Goal: Task Accomplishment & Management: Use online tool/utility

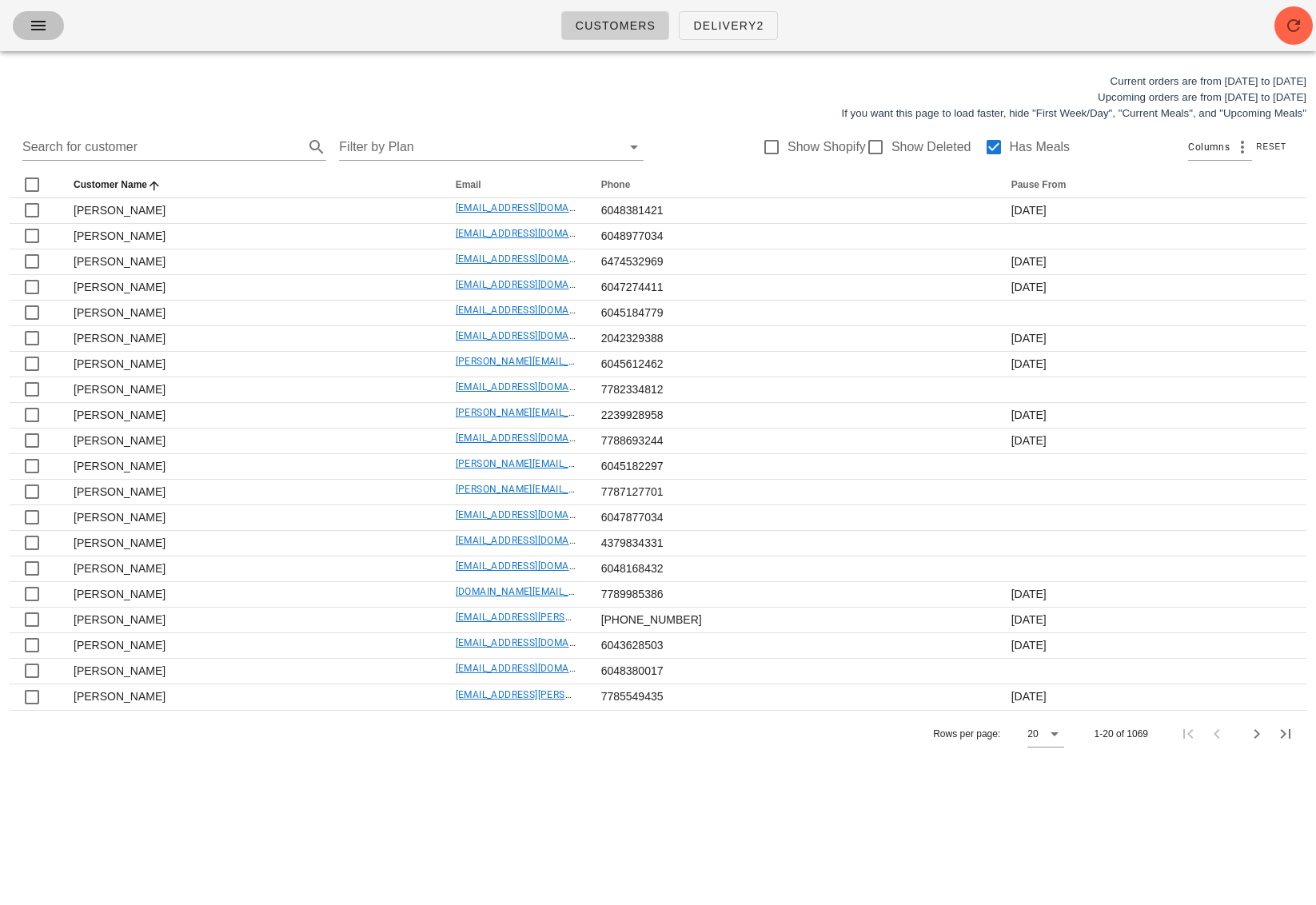
click at [40, 22] on icon "button" at bounding box center [38, 25] width 19 height 19
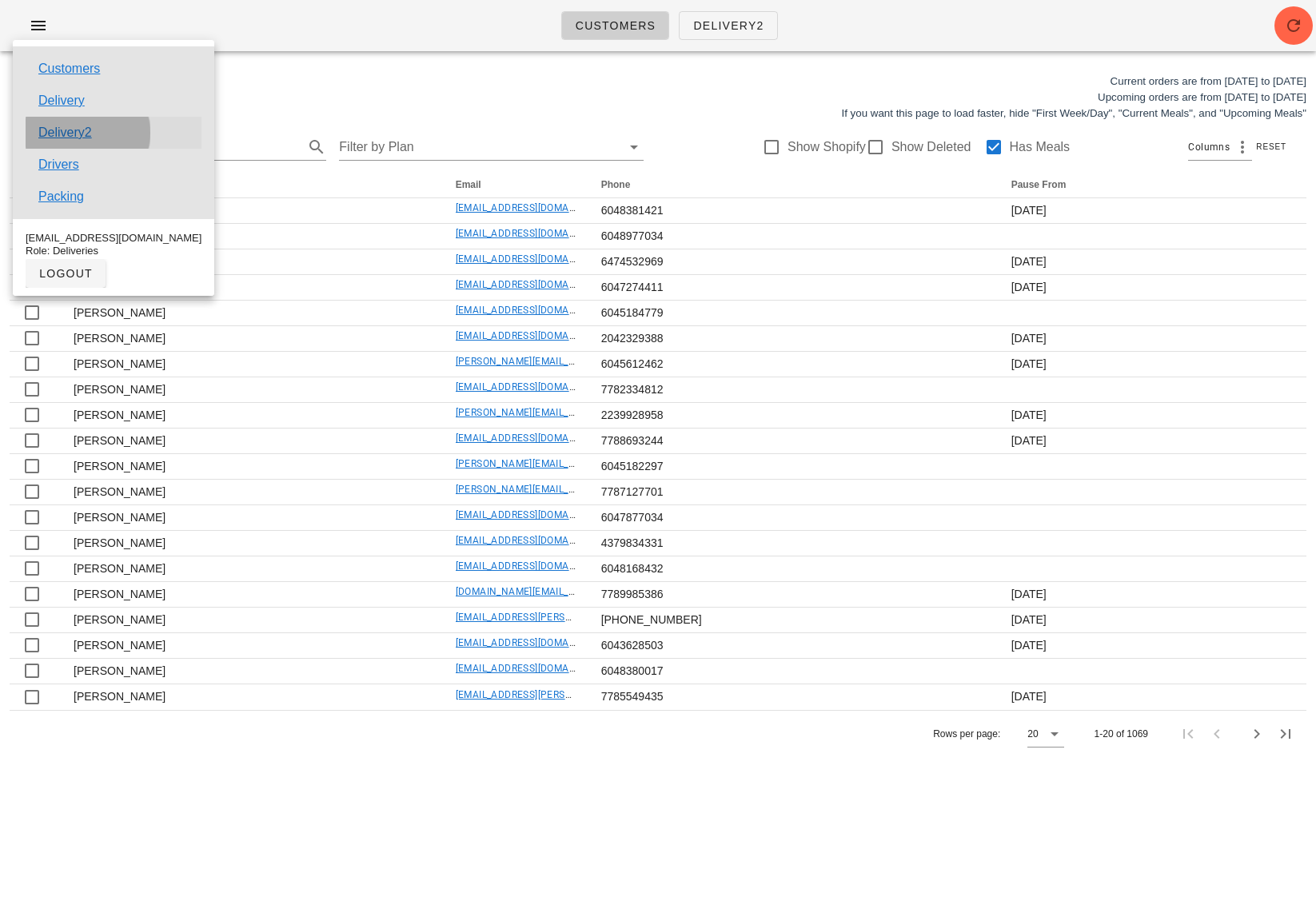
click at [81, 130] on link "Delivery2" at bounding box center [66, 132] width 54 height 19
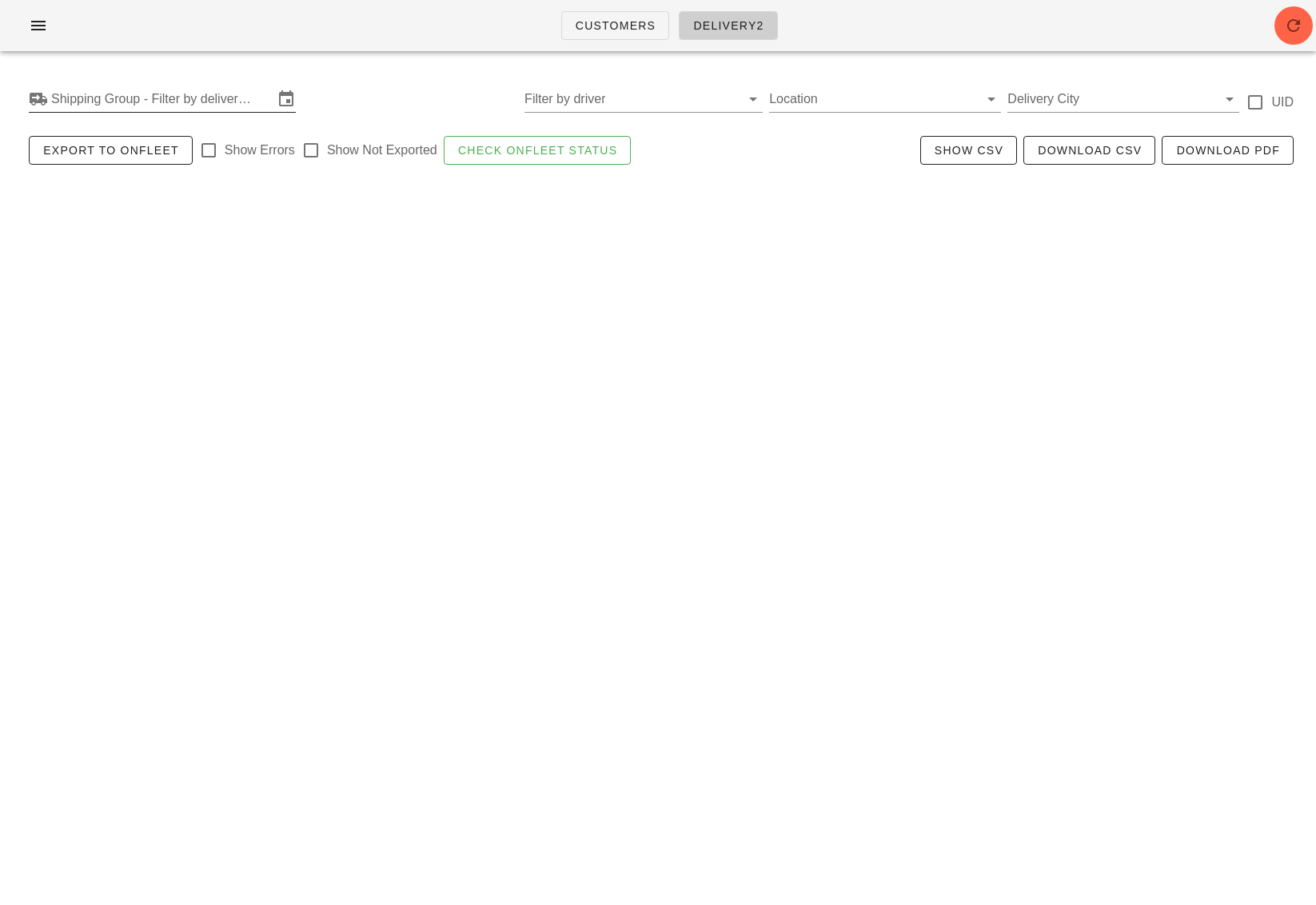
click at [104, 95] on input "Shipping Group - Filter by delivery logistics" at bounding box center [163, 99] width 222 height 25
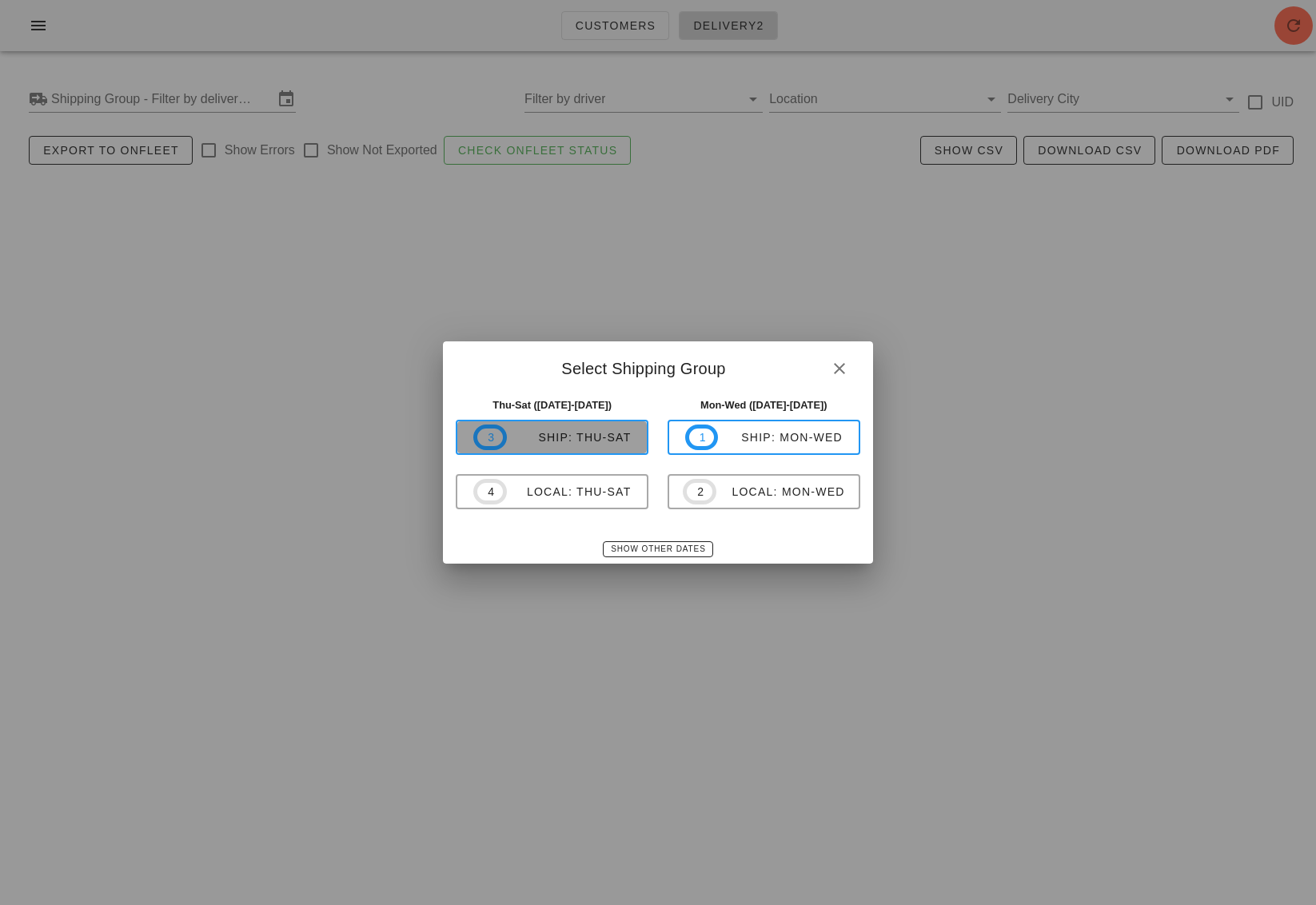
click at [552, 432] on div "ship: Thu-Sat" at bounding box center [569, 437] width 125 height 13
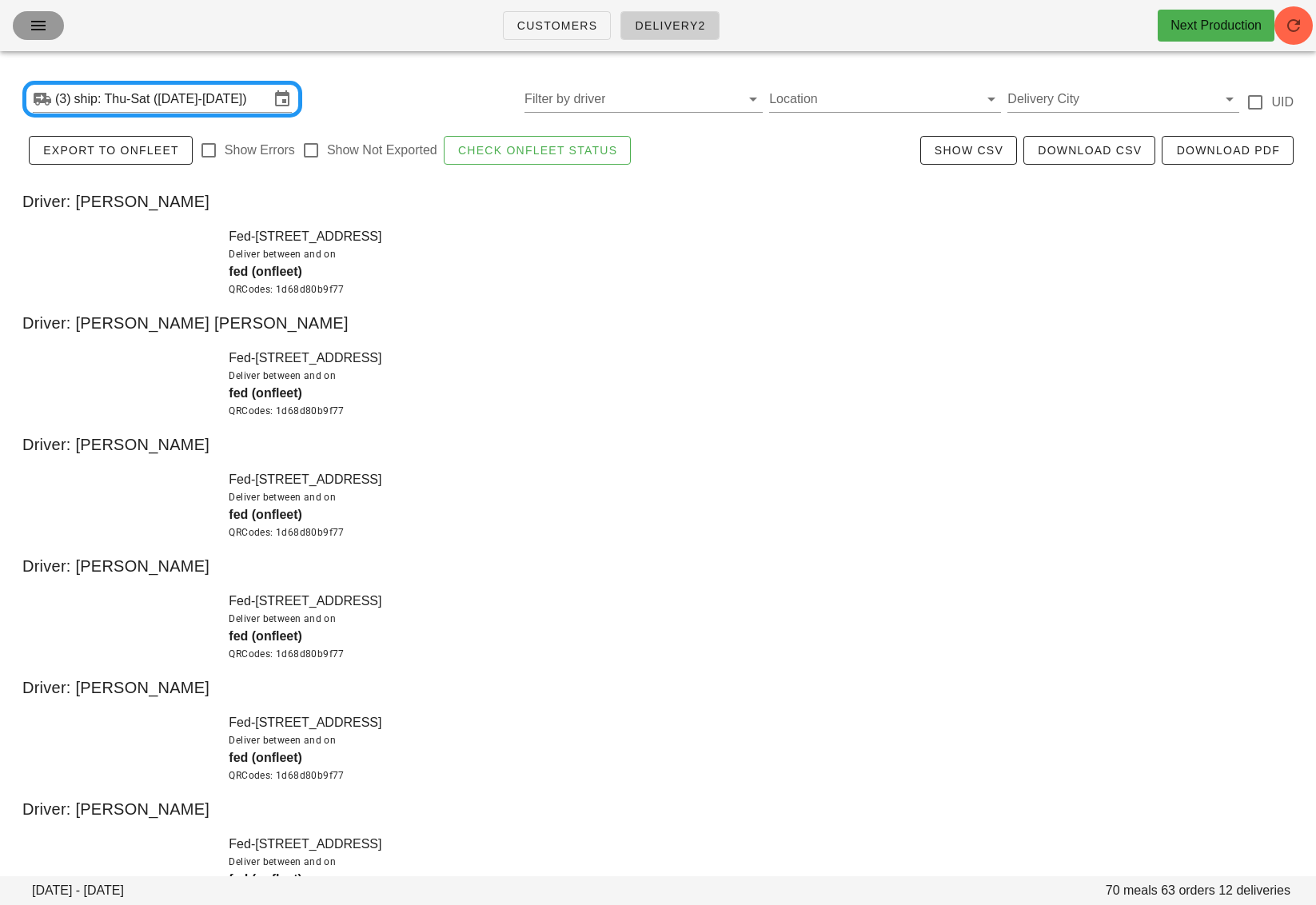
click at [42, 35] on button "button" at bounding box center [38, 25] width 51 height 29
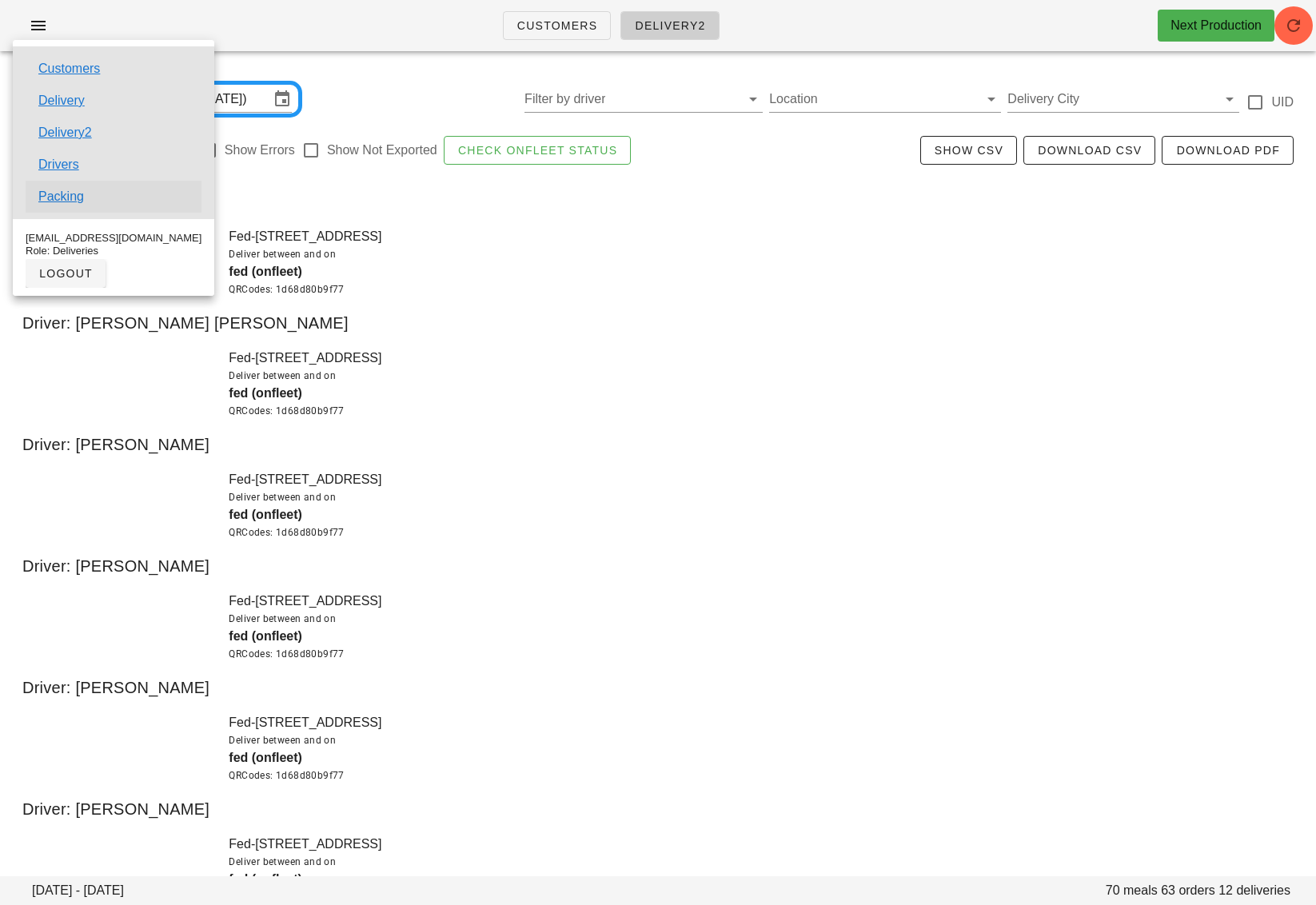
click at [60, 189] on link "Packing" at bounding box center [61, 196] width 45 height 19
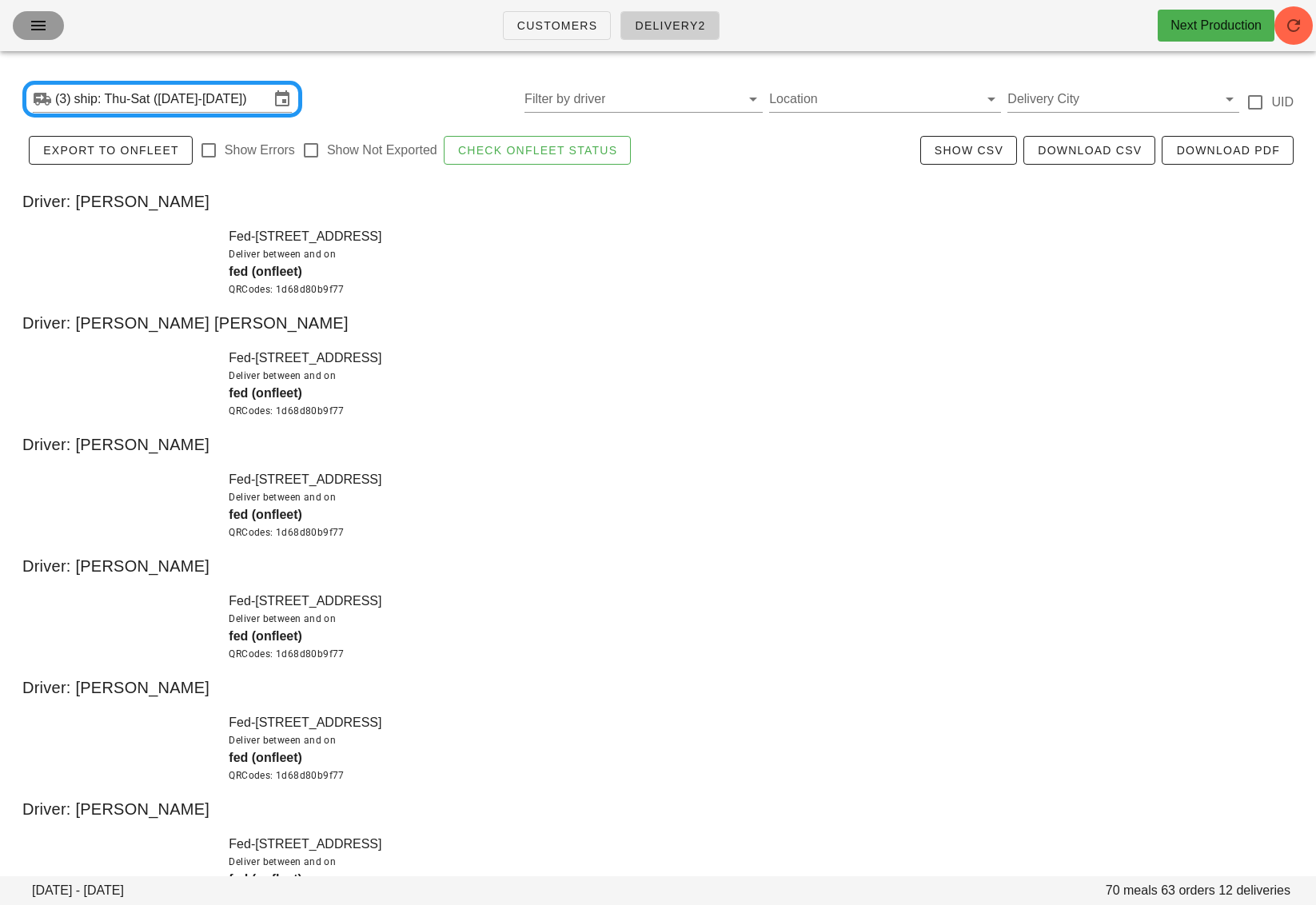
click at [35, 25] on icon "button" at bounding box center [38, 25] width 19 height 19
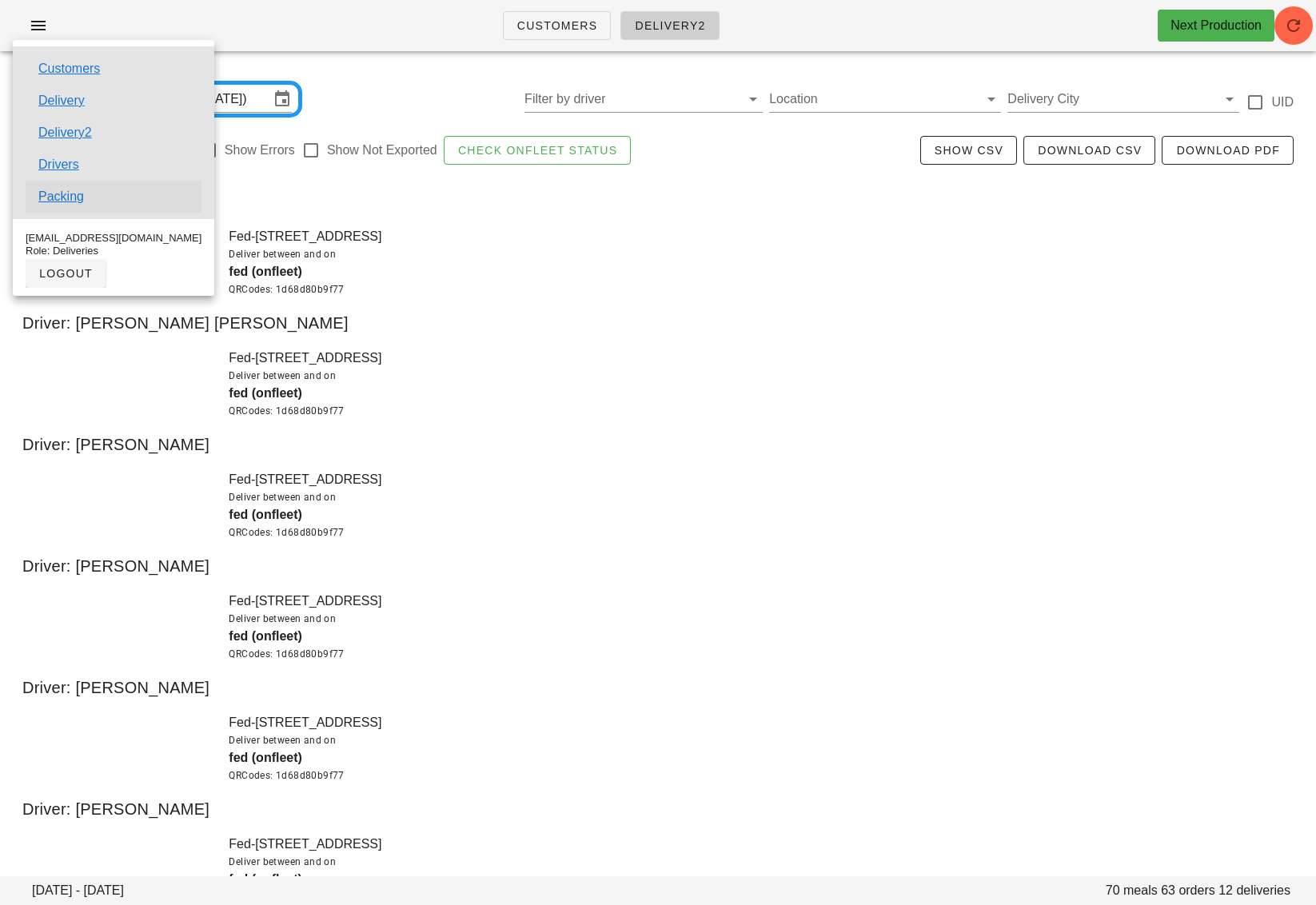
click at [77, 195] on link "Packing" at bounding box center [61, 196] width 45 height 19
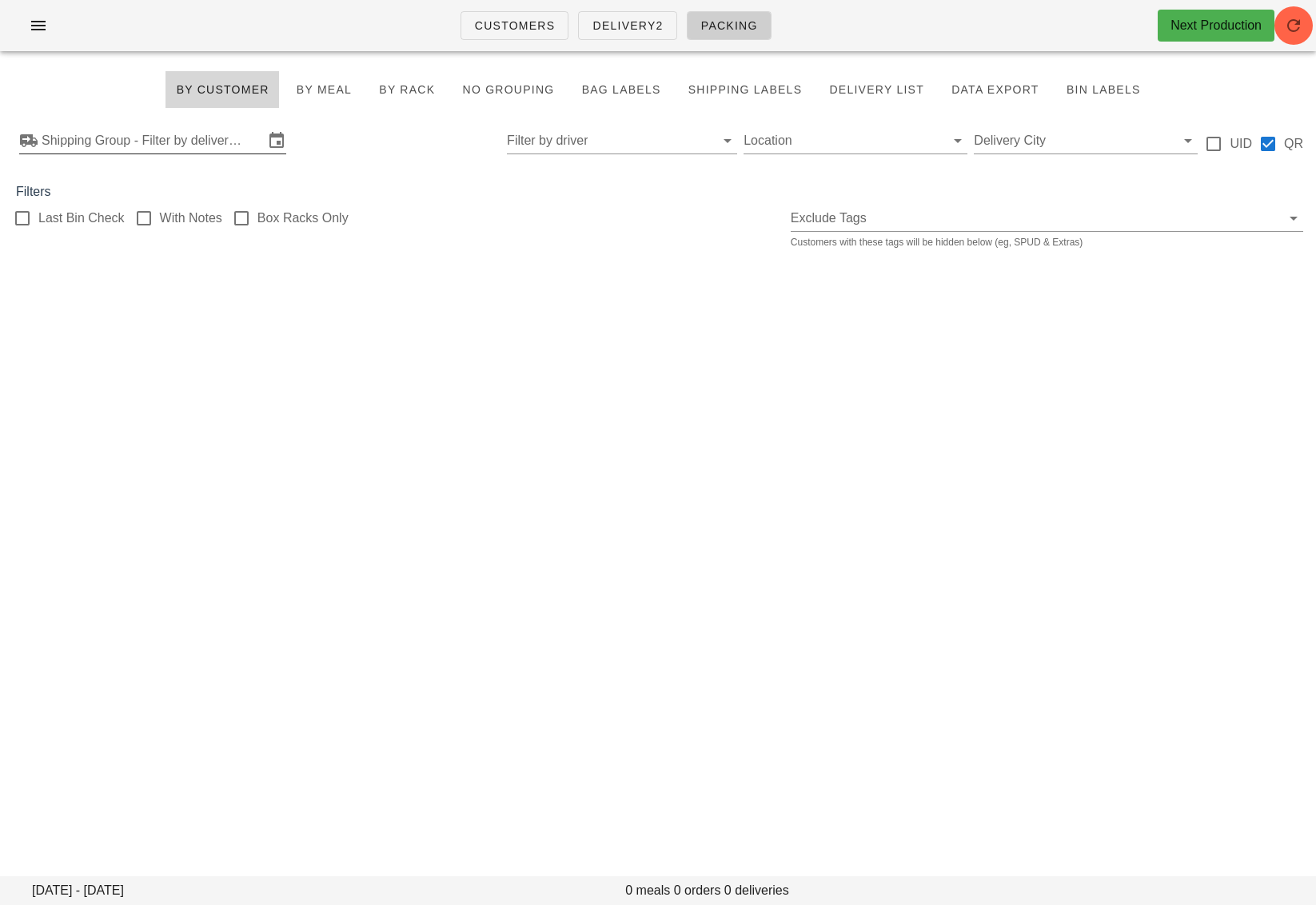
click at [136, 134] on input "Shipping Group - Filter by delivery logistics" at bounding box center [152, 141] width 222 height 25
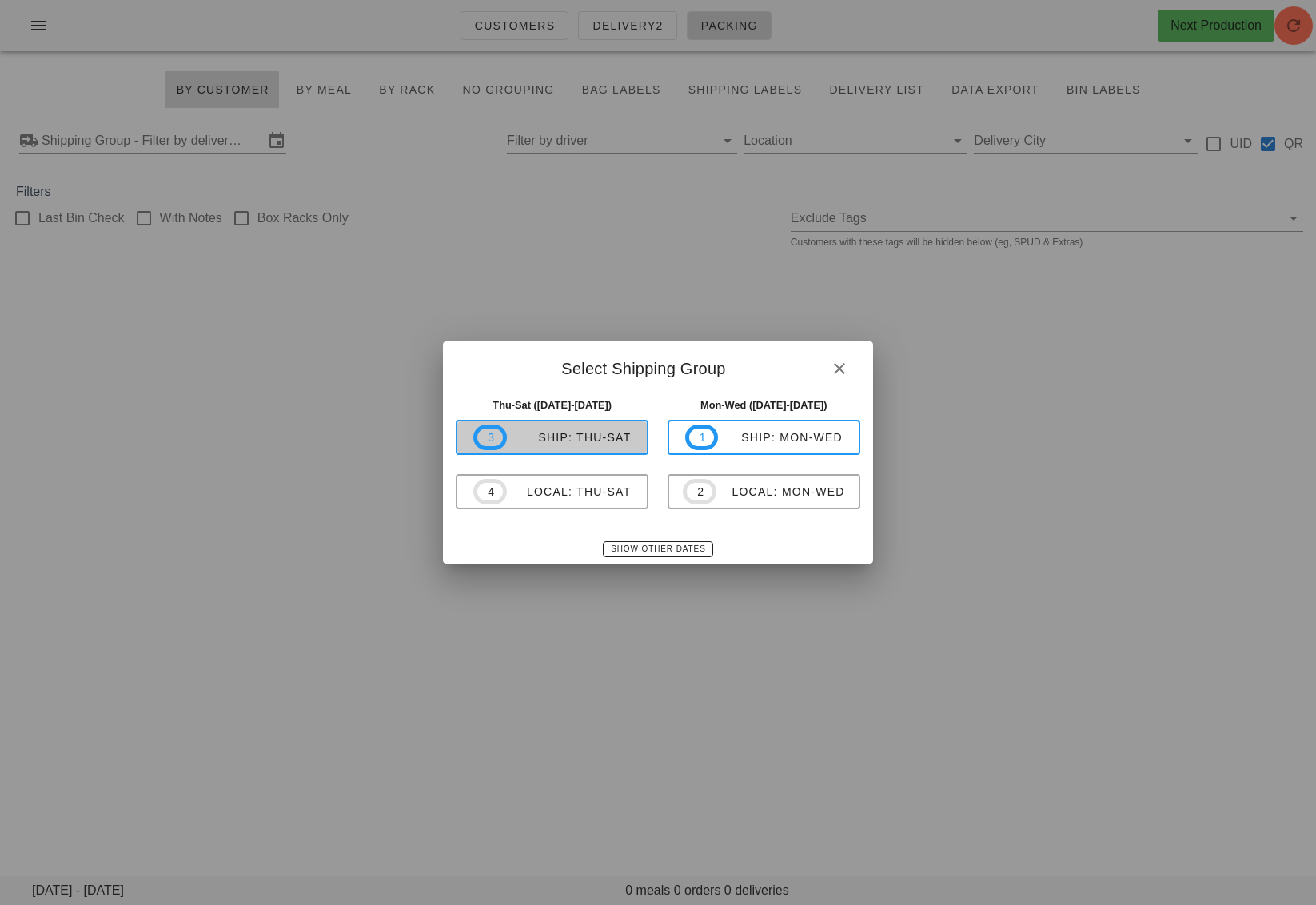
click at [562, 437] on div "ship: Thu-Sat" at bounding box center [569, 437] width 125 height 13
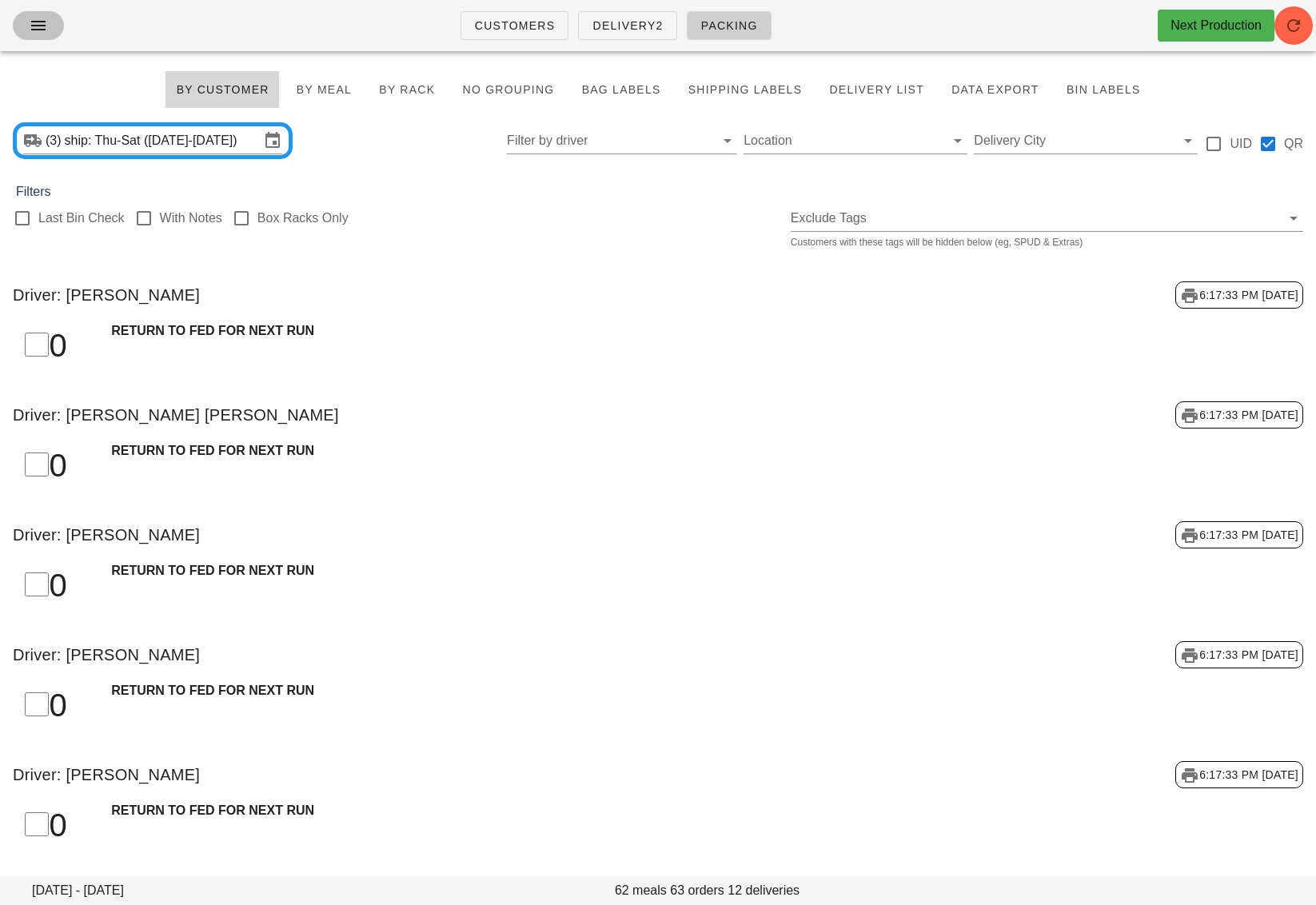
click at [40, 31] on icon "button" at bounding box center [38, 25] width 19 height 19
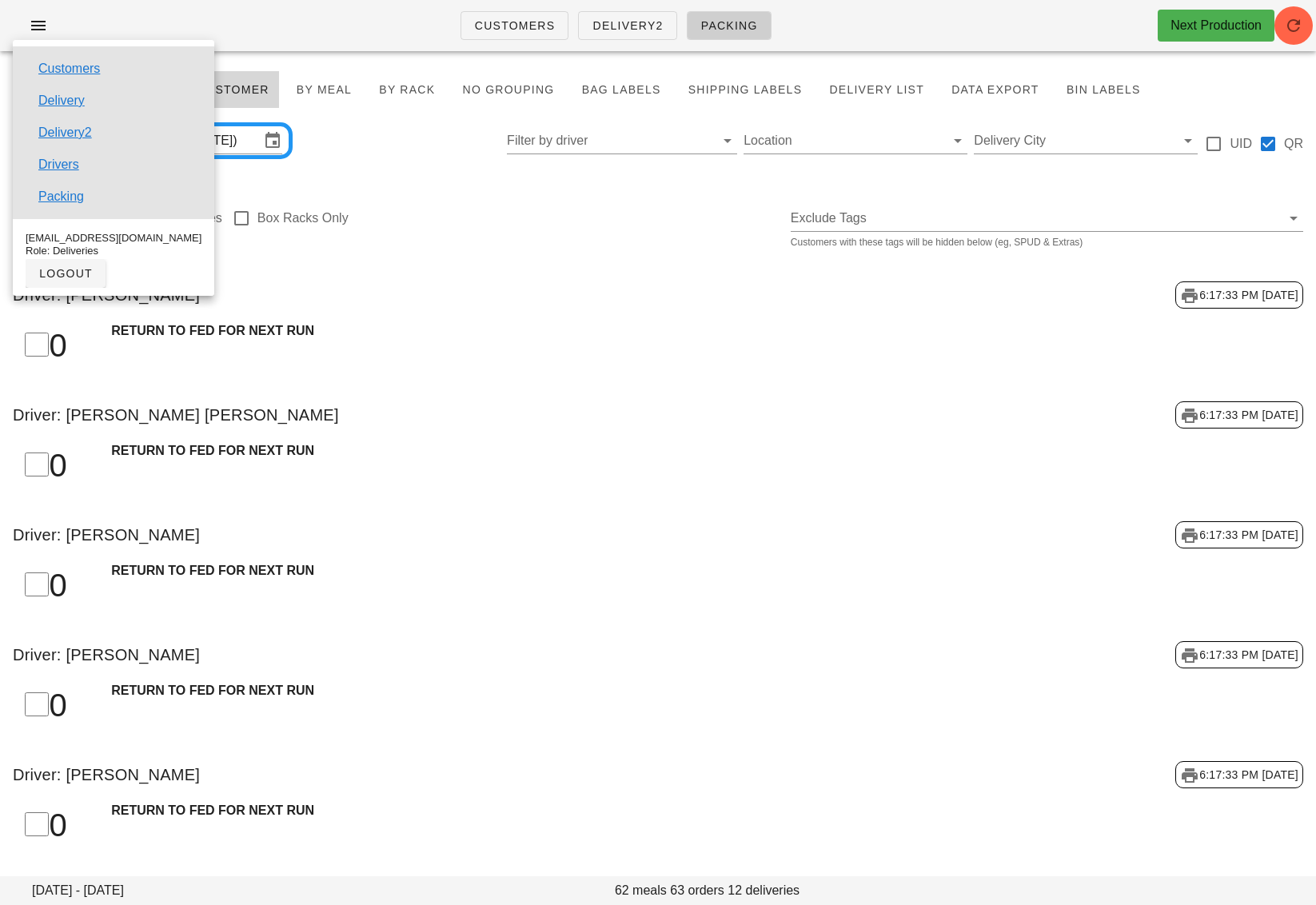
click at [372, 229] on div "Last Bin Check With Notes Box Racks Only Exclude Tags Customers with these tags…" at bounding box center [658, 226] width 1316 height 51
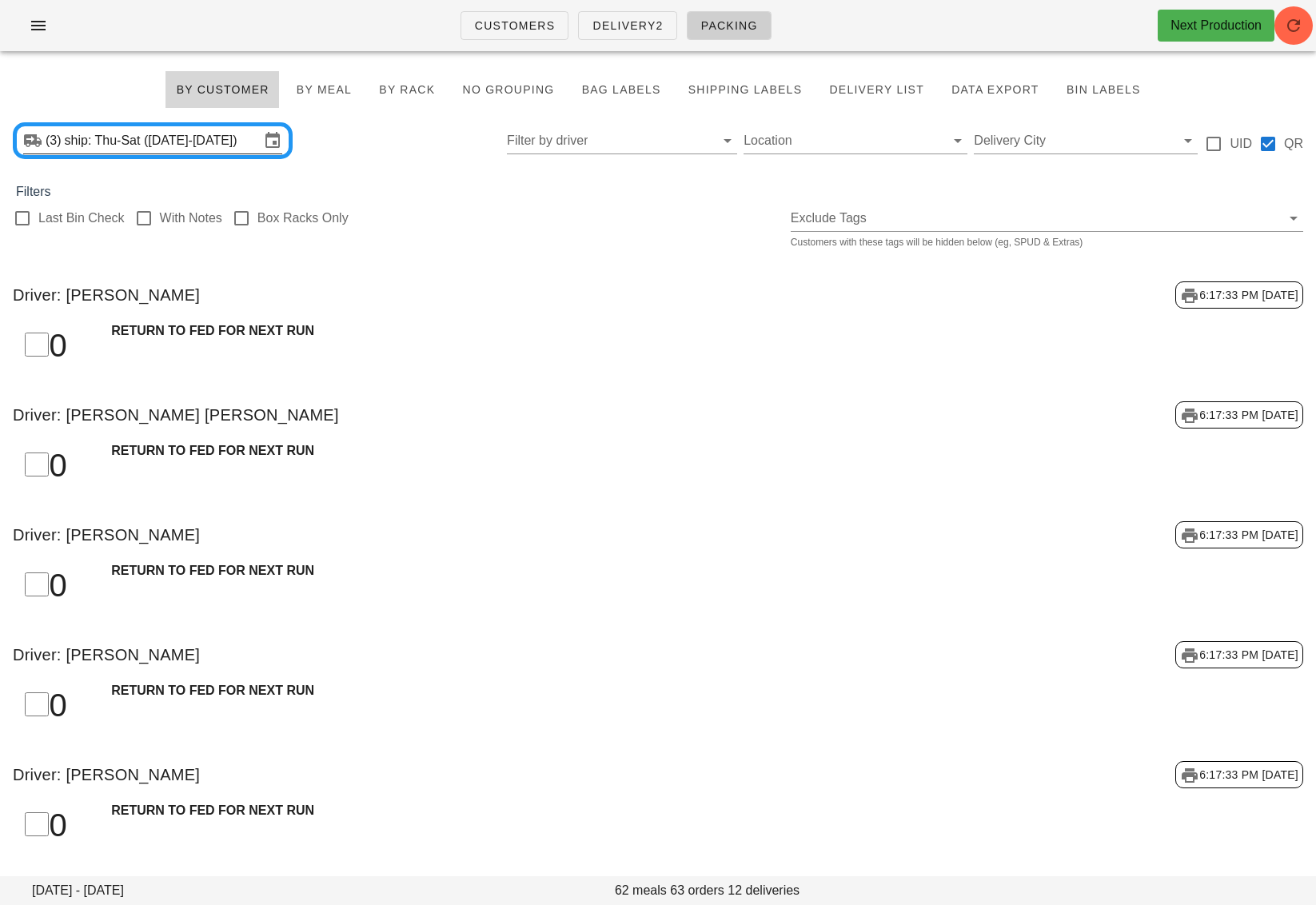
click at [224, 143] on input "ship: Thu-Sat ([DATE]-[DATE])" at bounding box center [163, 141] width 195 height 25
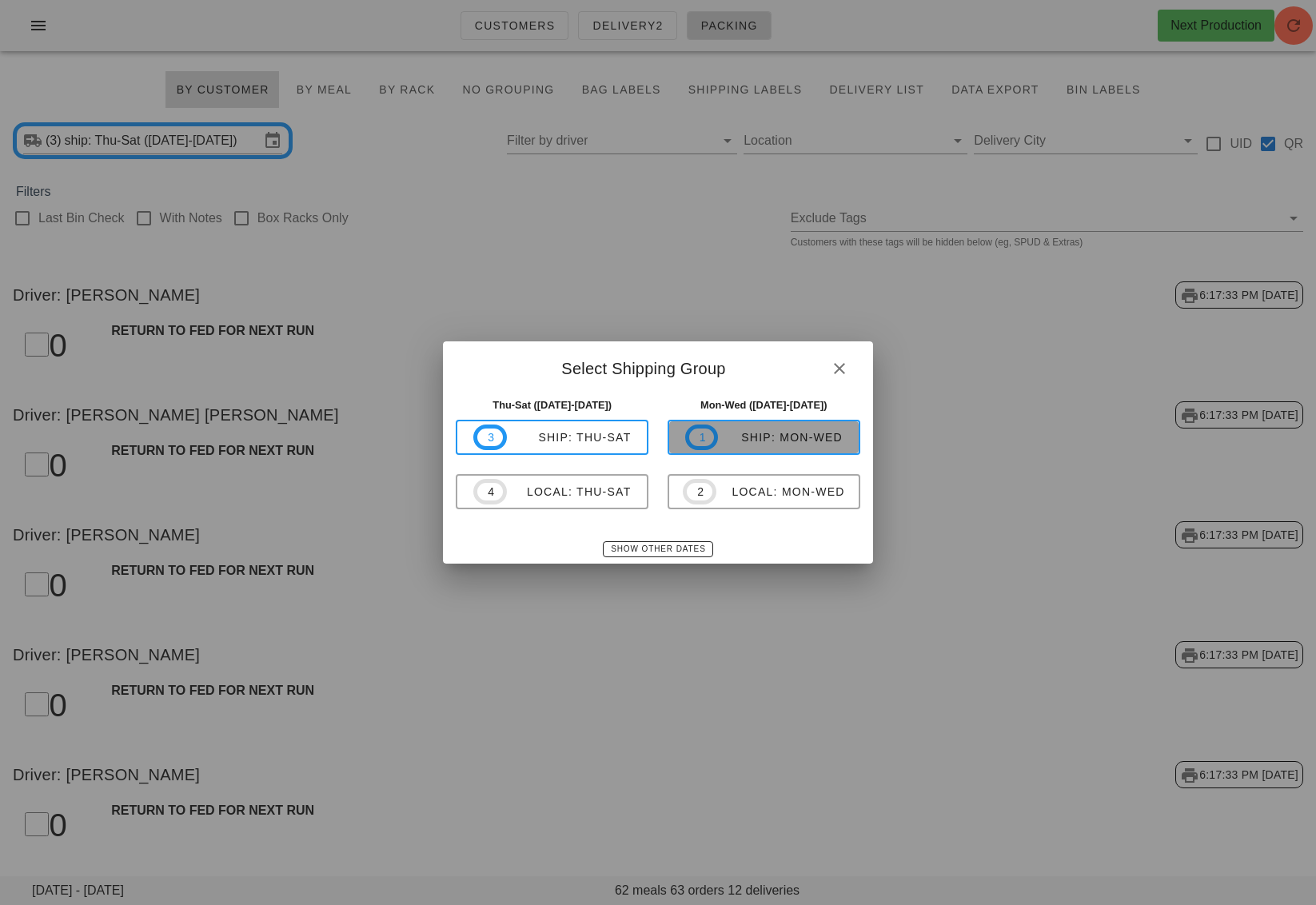
click at [783, 435] on div "ship: Mon-Wed" at bounding box center [781, 437] width 125 height 13
